Goal: Task Accomplishment & Management: Manage account settings

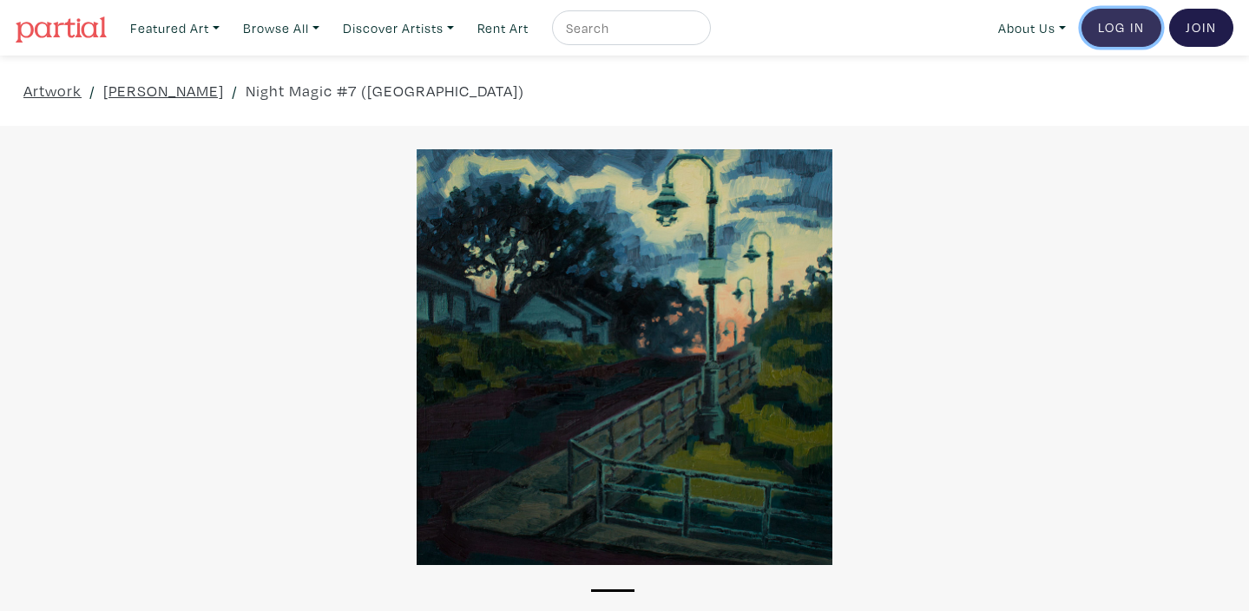
click at [1109, 36] on link "Log In" at bounding box center [1122, 28] width 80 height 38
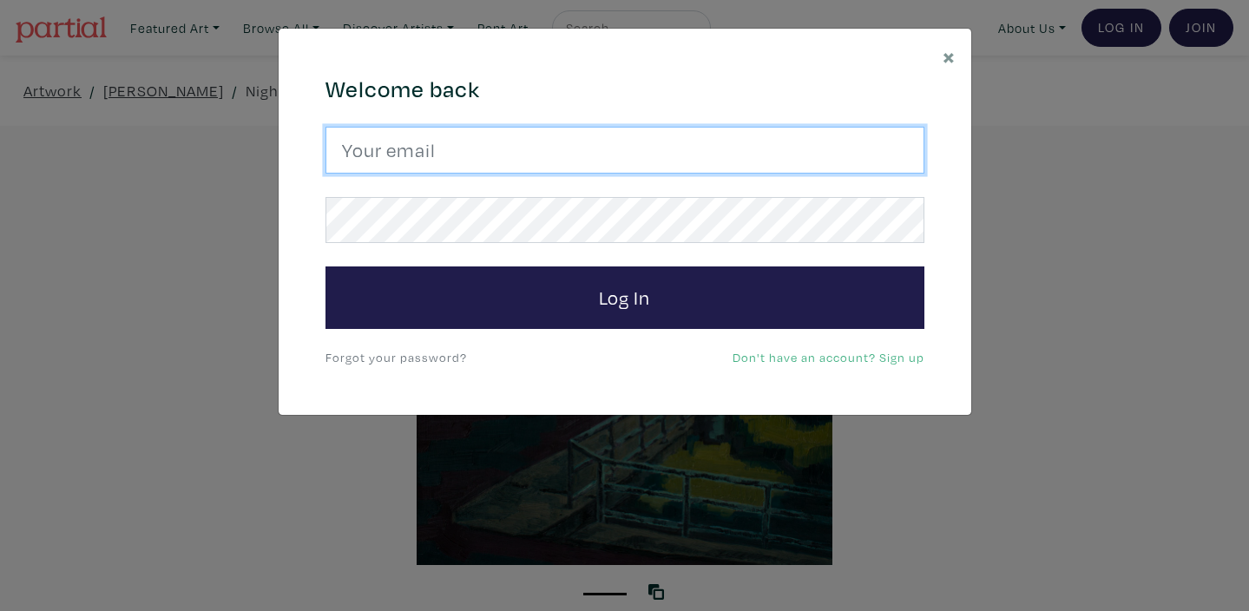
click at [428, 148] on input "email" at bounding box center [625, 150] width 599 height 47
type input "kuldeep_grewal@hotmail.com"
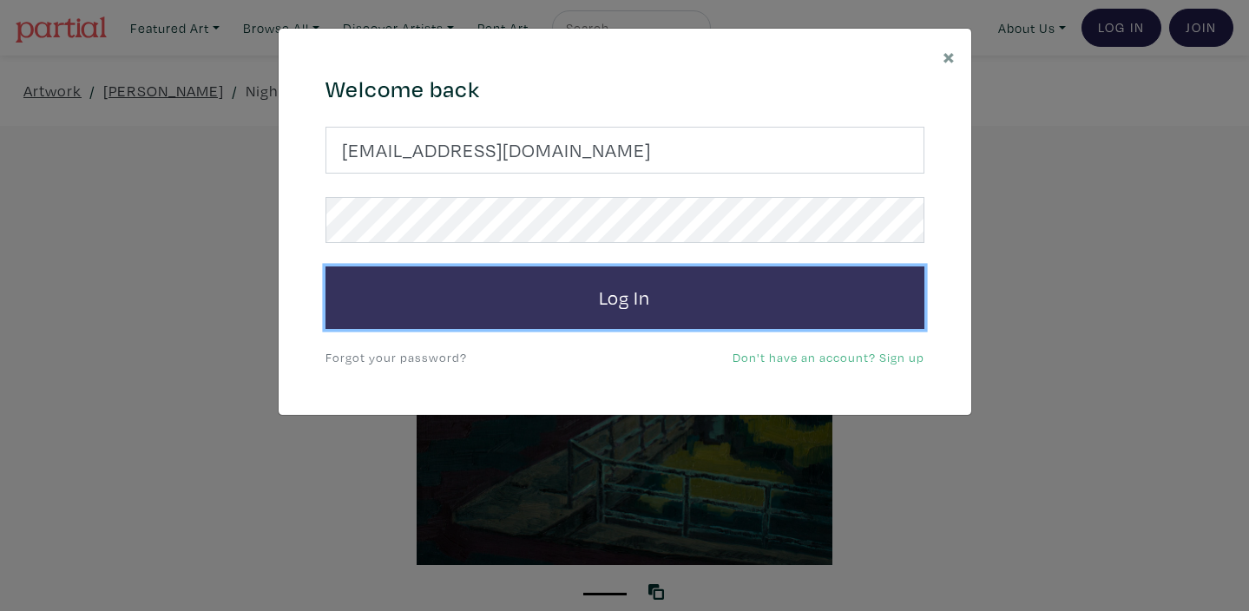
click at [624, 301] on button "Log In" at bounding box center [625, 298] width 599 height 63
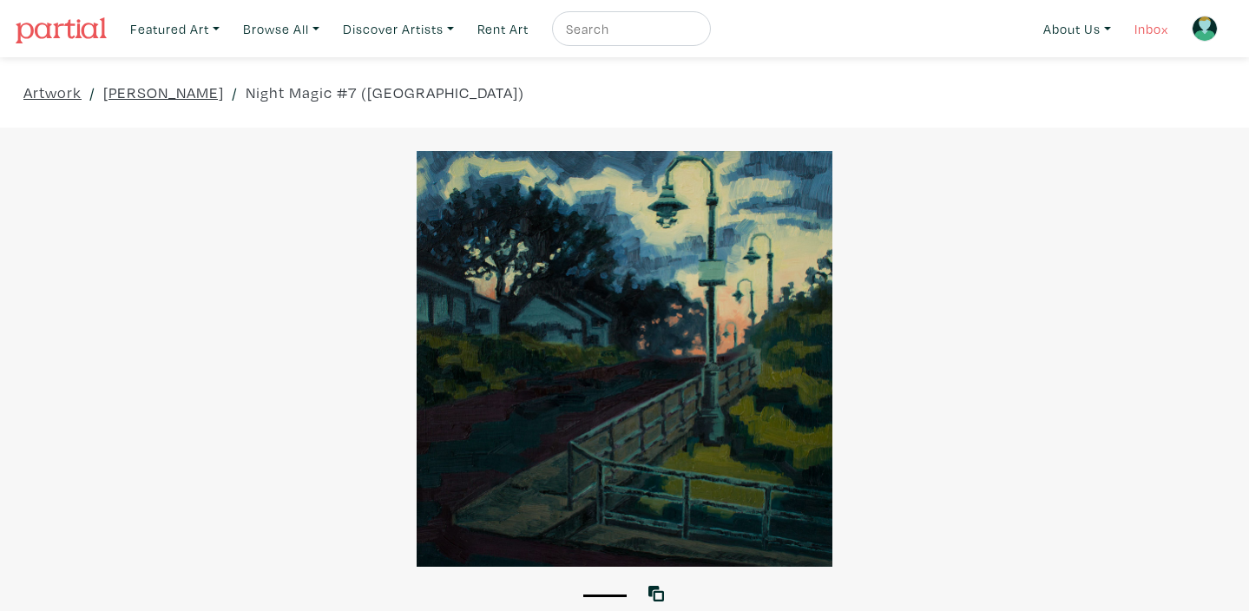
click at [1144, 35] on link "Inbox" at bounding box center [1151, 29] width 49 height 36
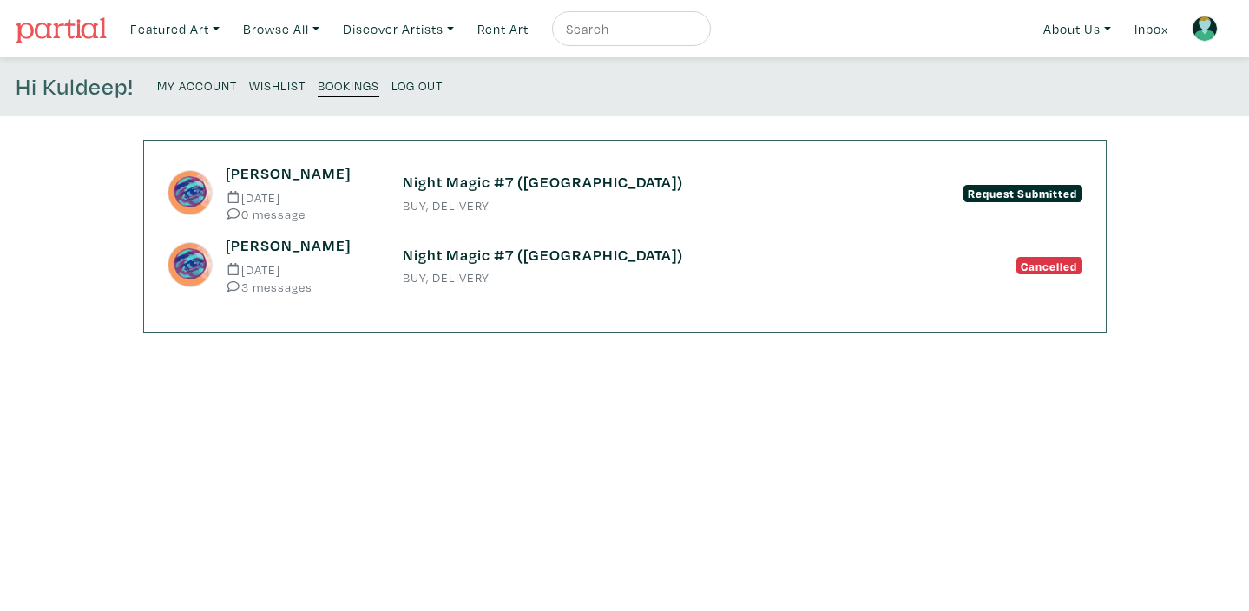
click at [456, 187] on h6 "Night Magic #7 ([GEOGRAPHIC_DATA])" at bounding box center [625, 182] width 445 height 19
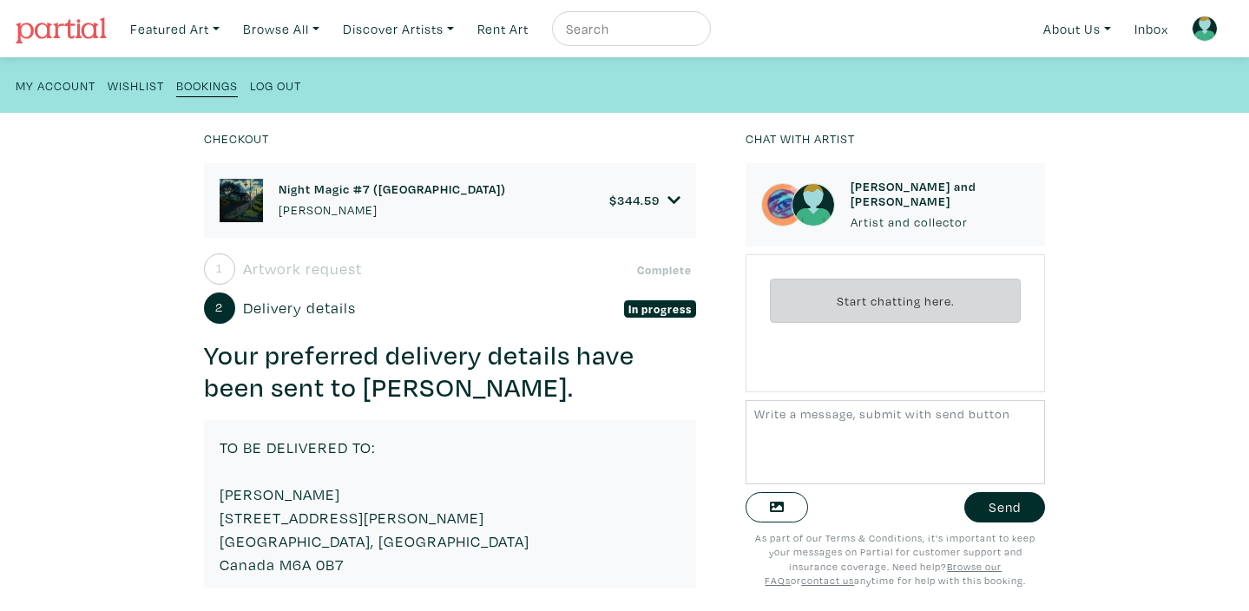
click at [202, 87] on small "Bookings" at bounding box center [207, 85] width 62 height 16
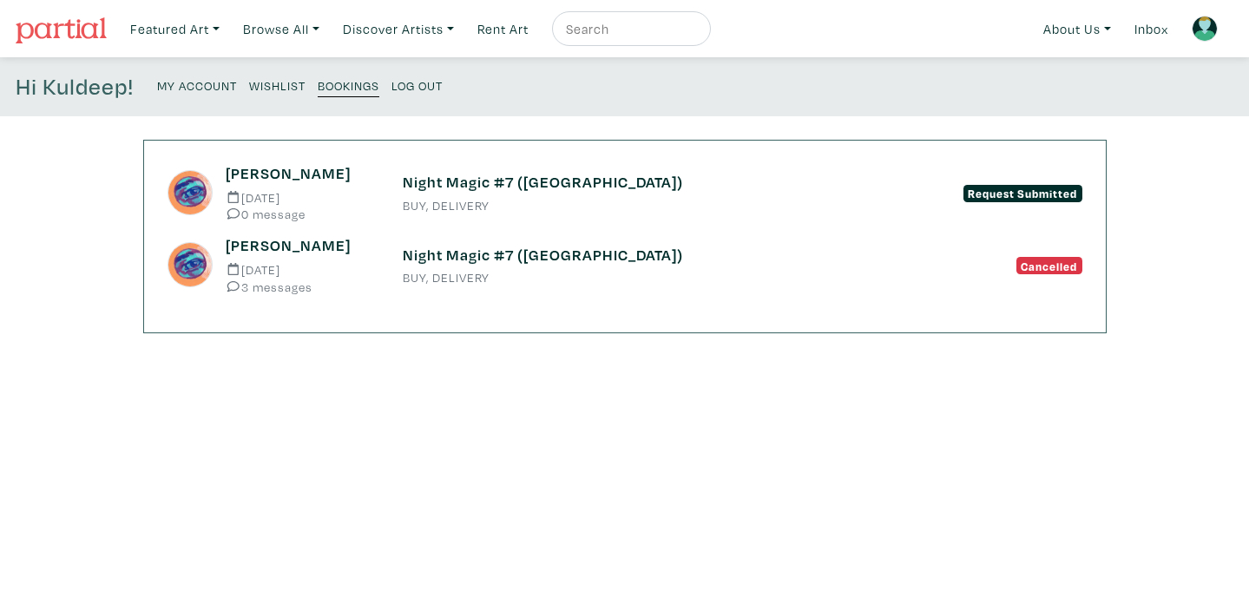
click at [300, 279] on div "[PERSON_NAME] [DATE] 3 messages" at bounding box center [301, 264] width 176 height 56
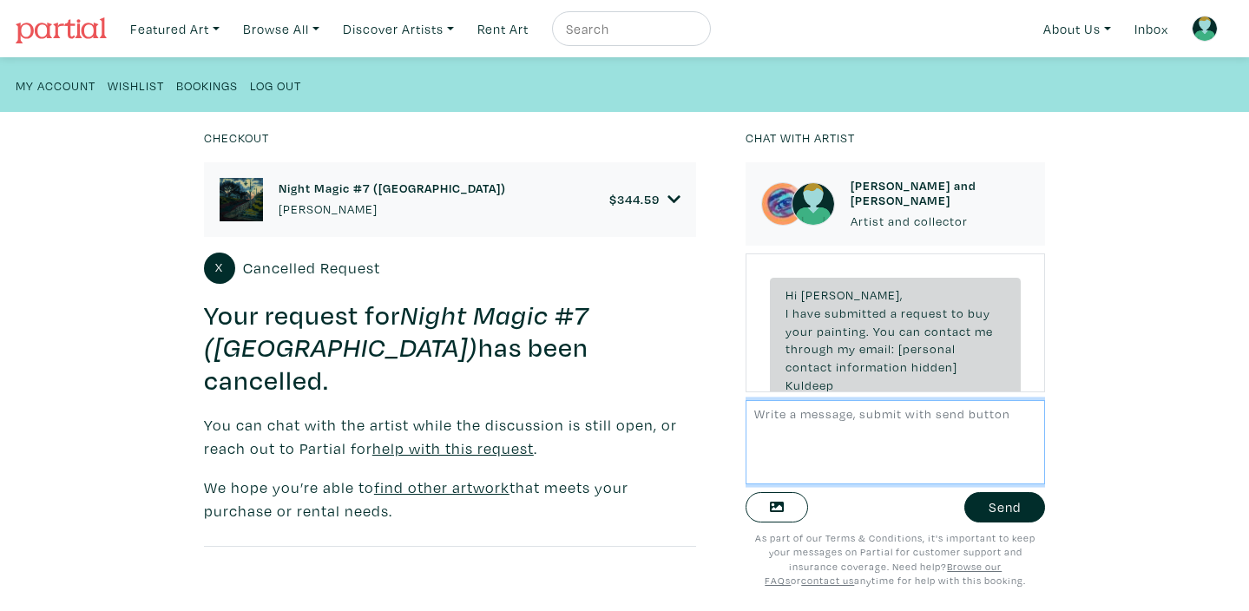
scroll to position [441, 0]
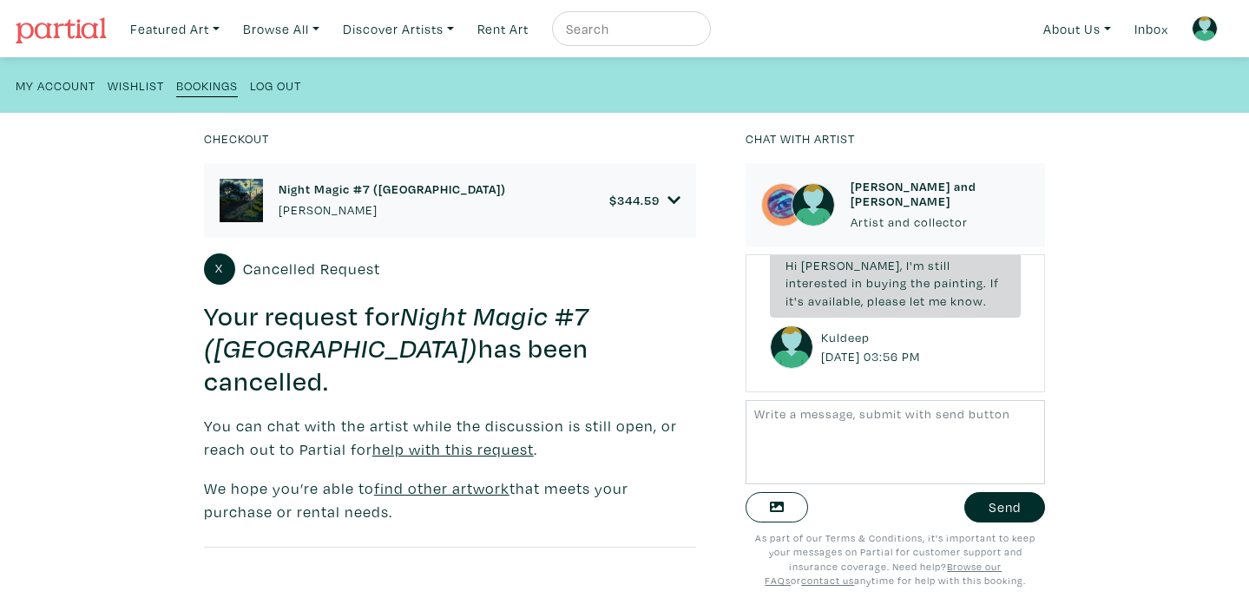
click at [1201, 166] on div "Checkout Night Magic #7 ([GEOGRAPHIC_DATA]) [PERSON_NAME] $ 344.59 • Painting •…" at bounding box center [625, 362] width 1302 height 498
click at [848, 64] on div "Hi Kuldeep! My Account Wishlist Bookings Log Out" at bounding box center [624, 85] width 1249 height 56
click at [867, 143] on h6 "Chat with artist" at bounding box center [896, 138] width 300 height 19
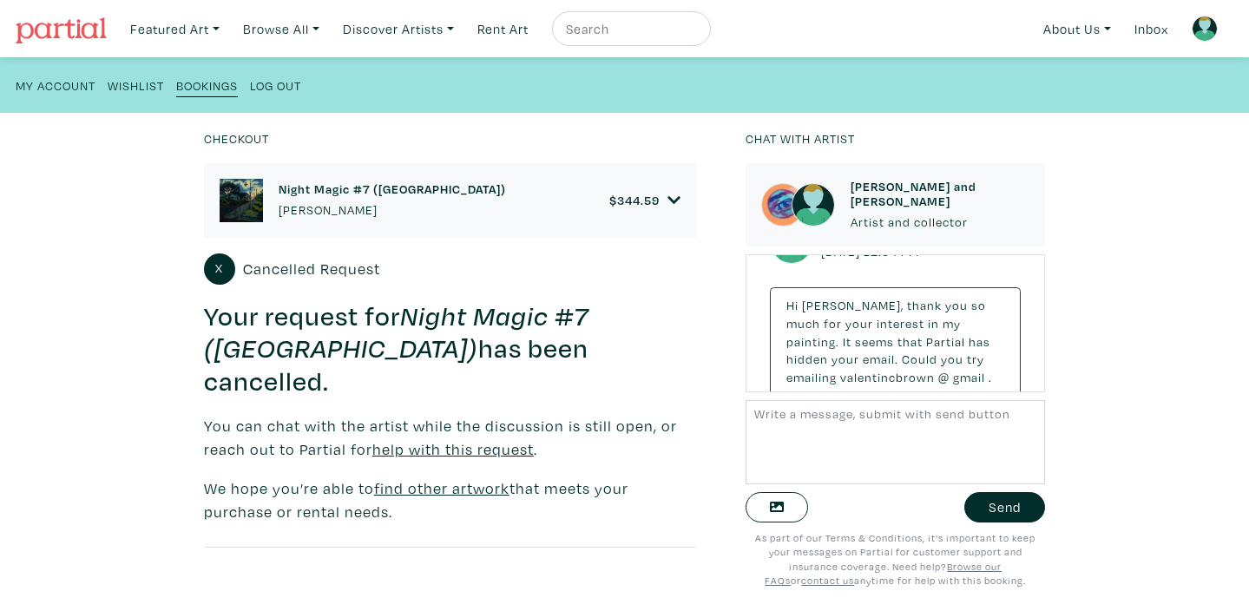
scroll to position [205, 0]
